Goal: Task Accomplishment & Management: Manage account settings

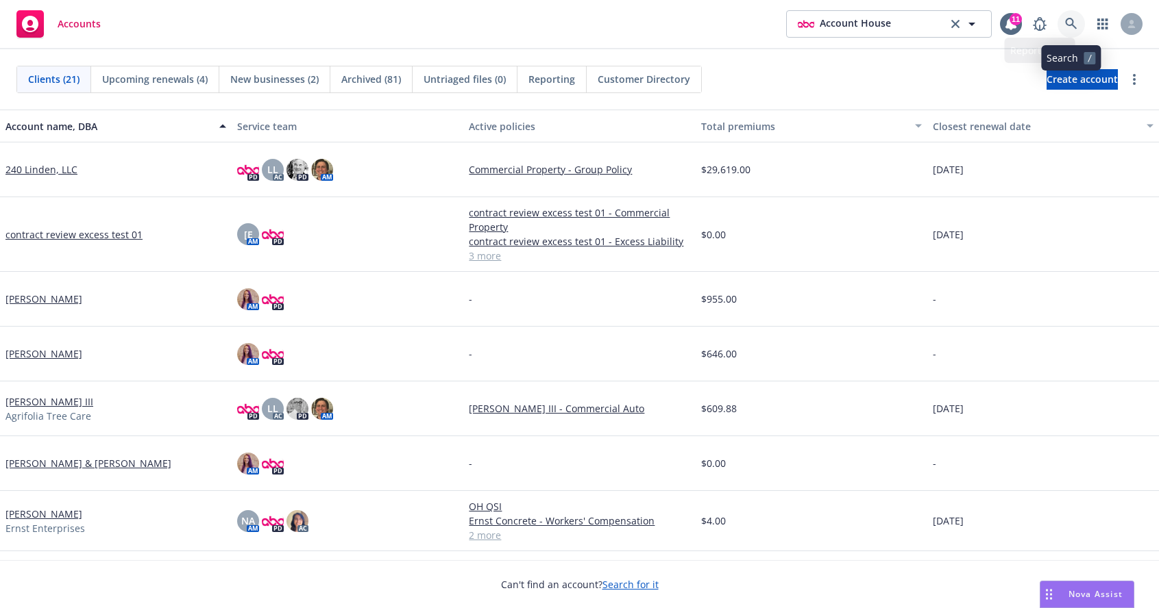
click at [1068, 29] on icon at bounding box center [1071, 24] width 12 height 12
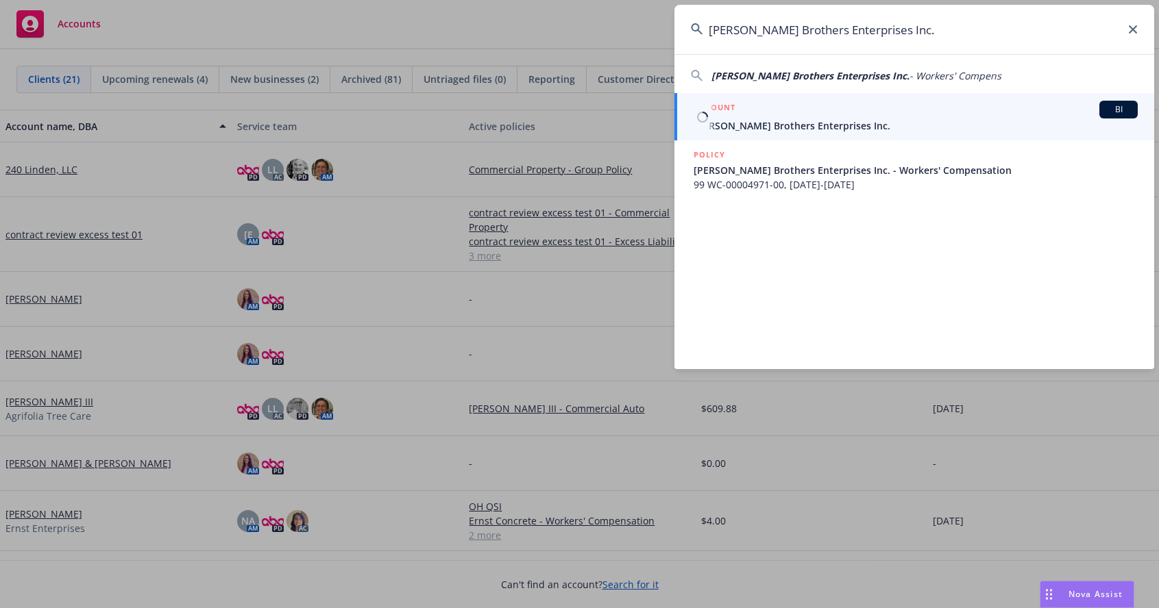
type input "[PERSON_NAME] Brothers Enterprises Inc."
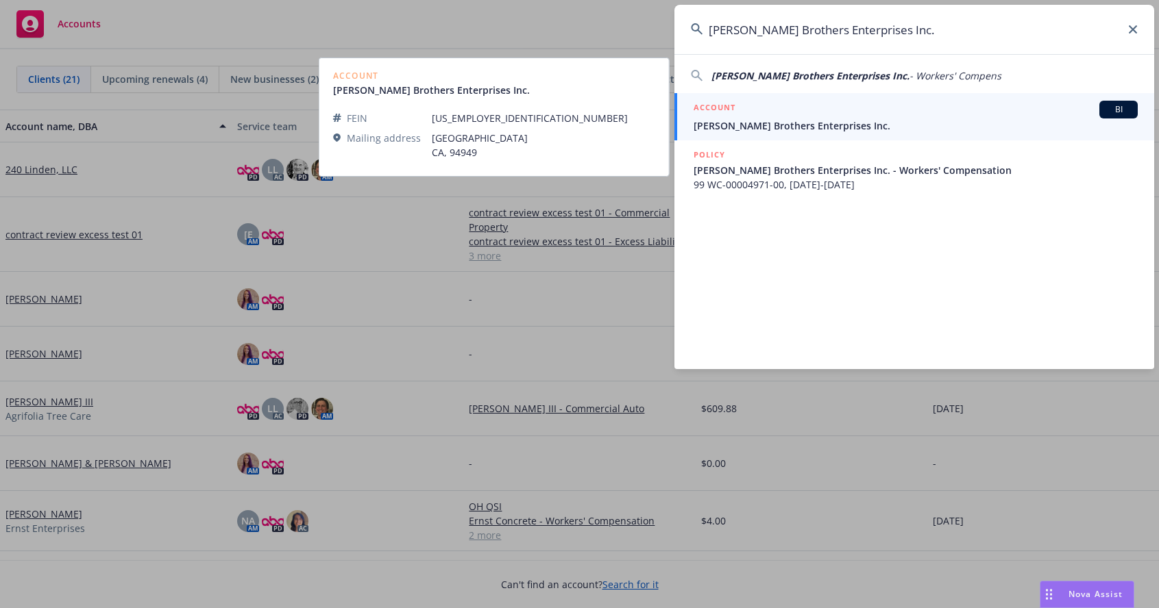
click at [775, 113] on div "ACCOUNT BI" at bounding box center [915, 110] width 444 height 18
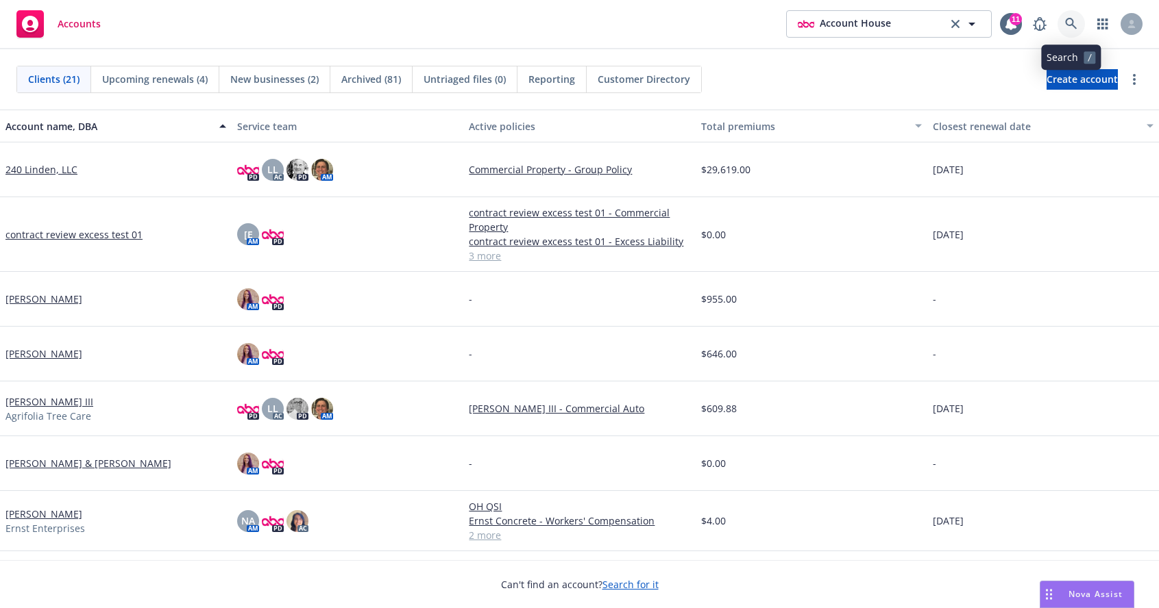
click at [1066, 21] on icon at bounding box center [1071, 24] width 12 height 12
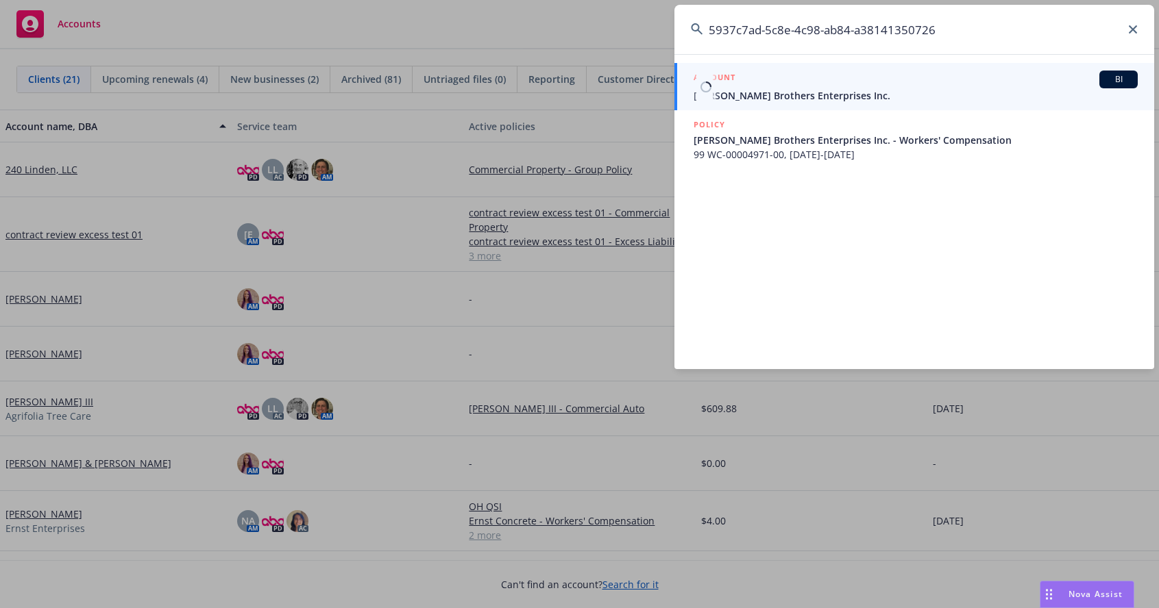
type input "5937c7ad-5c8e-4c98-ab84-a38141350726"
click at [788, 82] on div "ACCOUNT BI" at bounding box center [915, 80] width 444 height 18
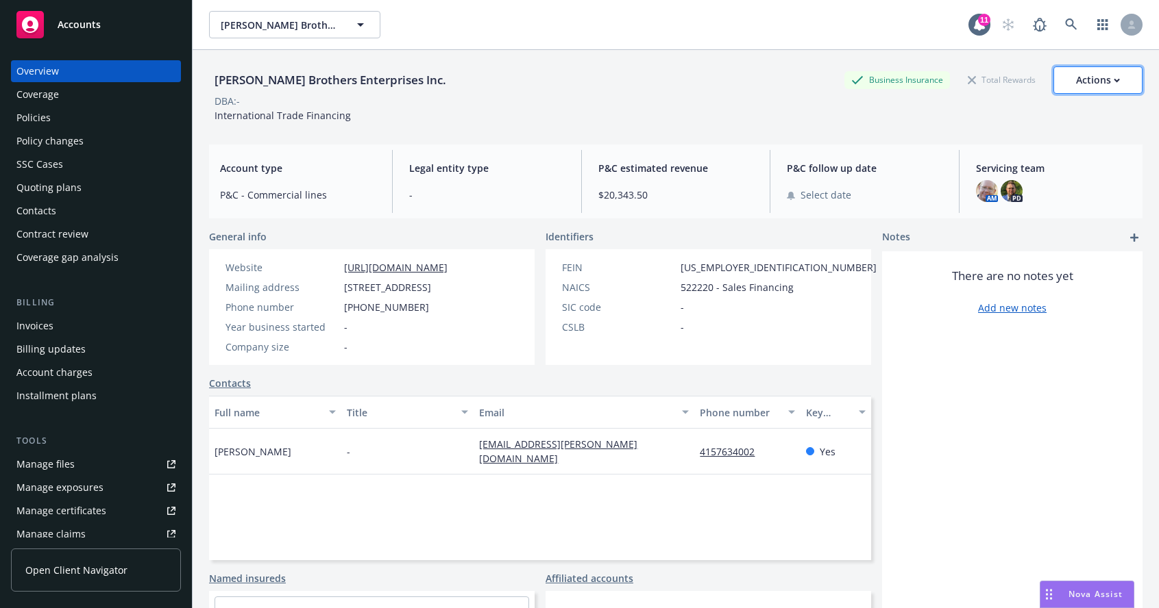
click at [1111, 84] on div "Actions" at bounding box center [1098, 80] width 44 height 26
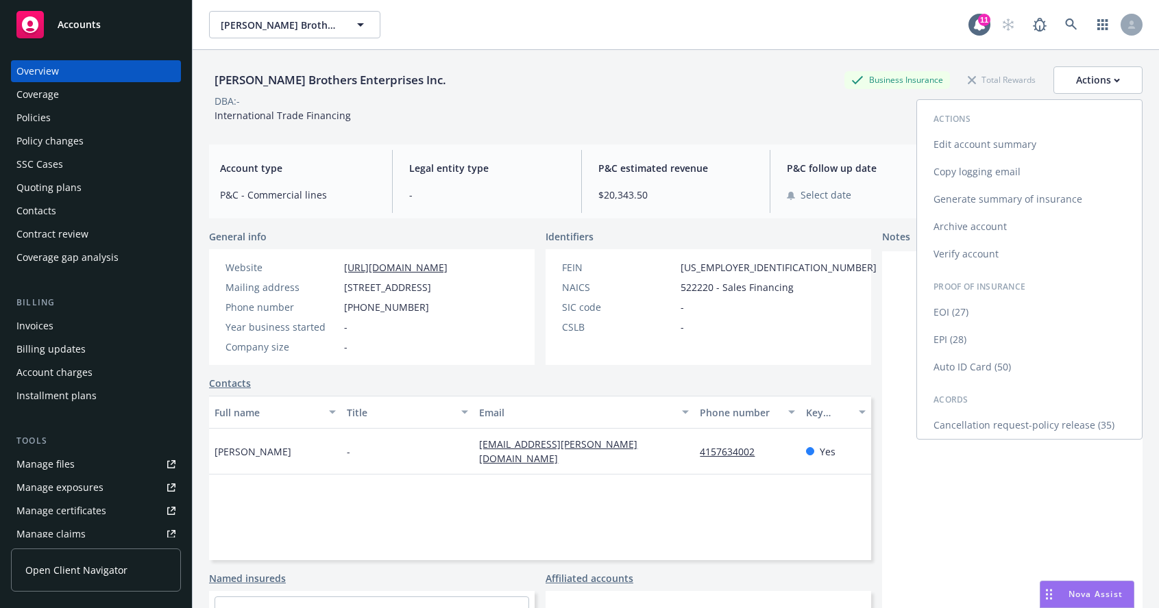
click at [985, 148] on link "Edit account summary" at bounding box center [1029, 144] width 225 height 27
select select "US"
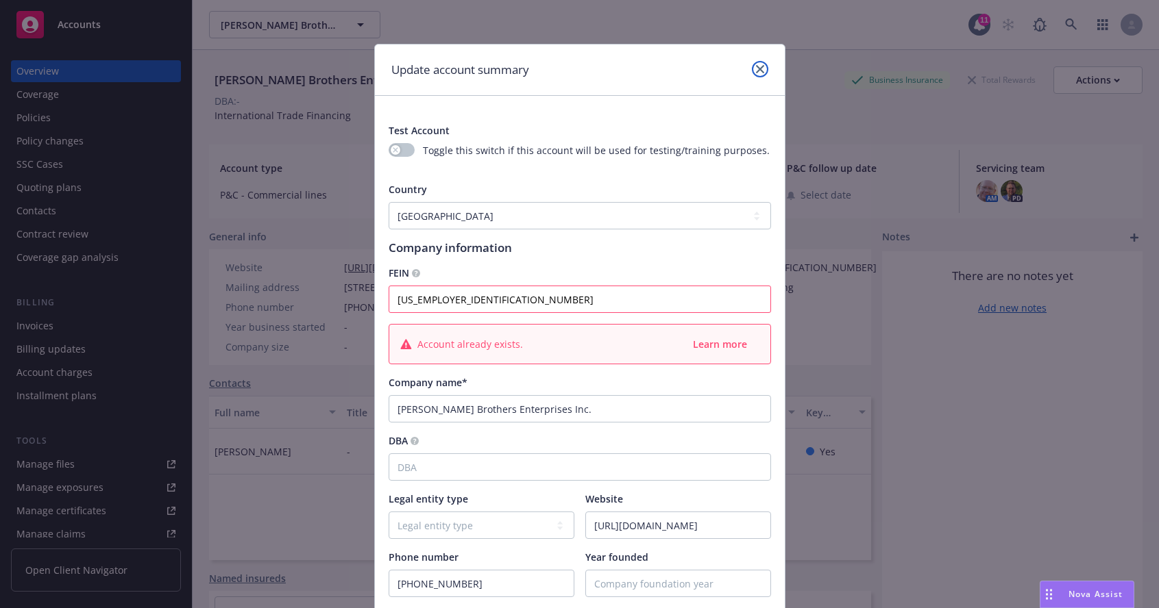
click at [765, 70] on link "close" at bounding box center [760, 69] width 16 height 16
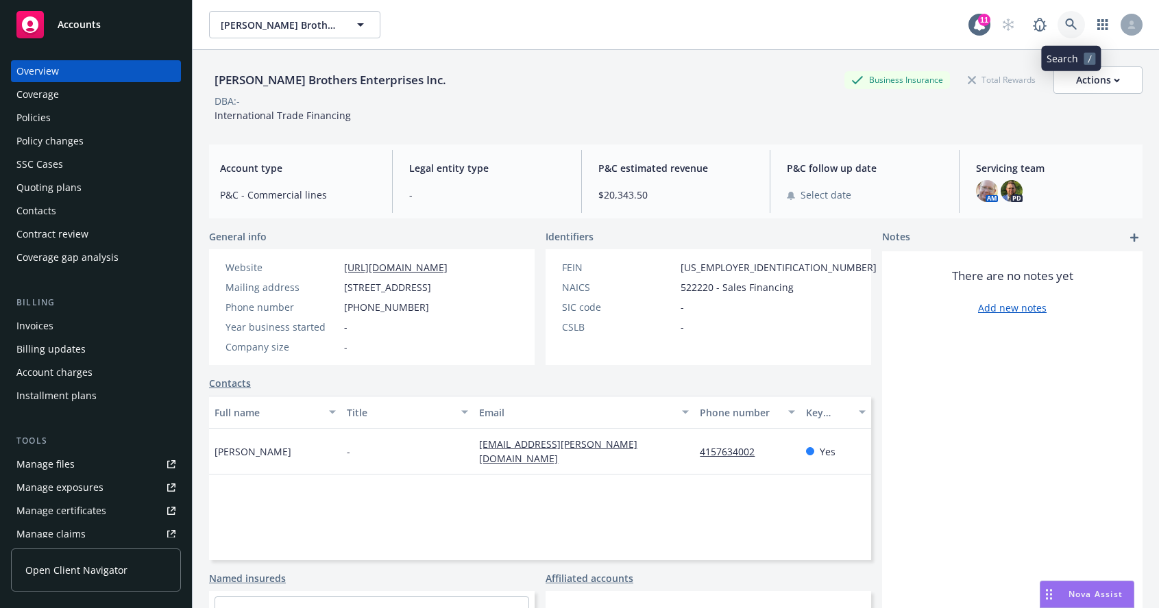
click at [1074, 19] on icon at bounding box center [1071, 24] width 12 height 12
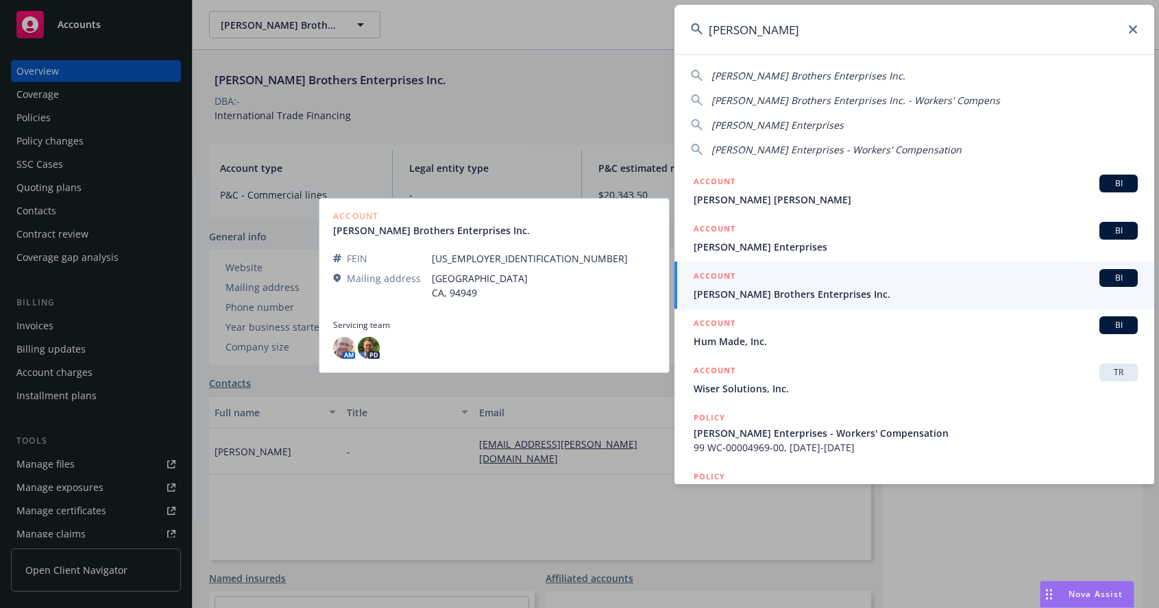
type input "[PERSON_NAME]"
